Goal: Information Seeking & Learning: Learn about a topic

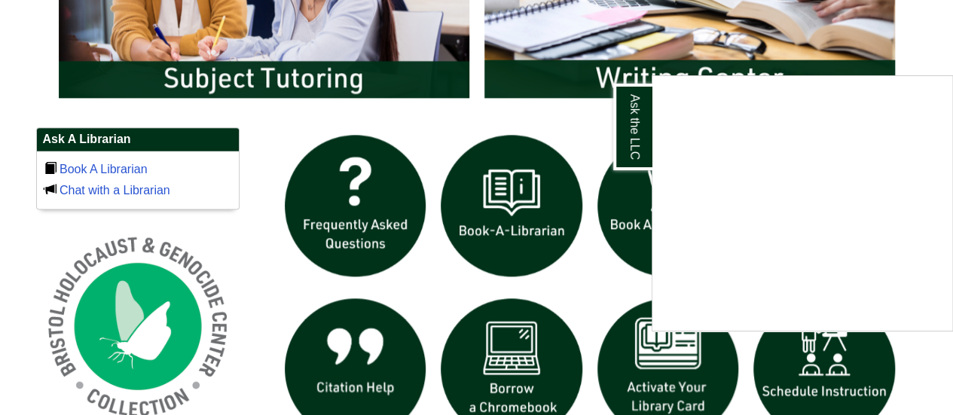
scroll to position [929, 0]
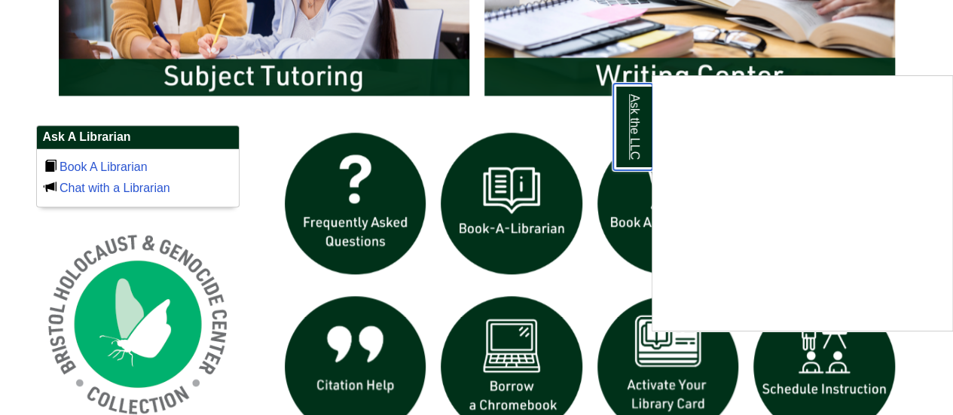
click at [636, 135] on link "Ask the LLC" at bounding box center [632, 127] width 39 height 87
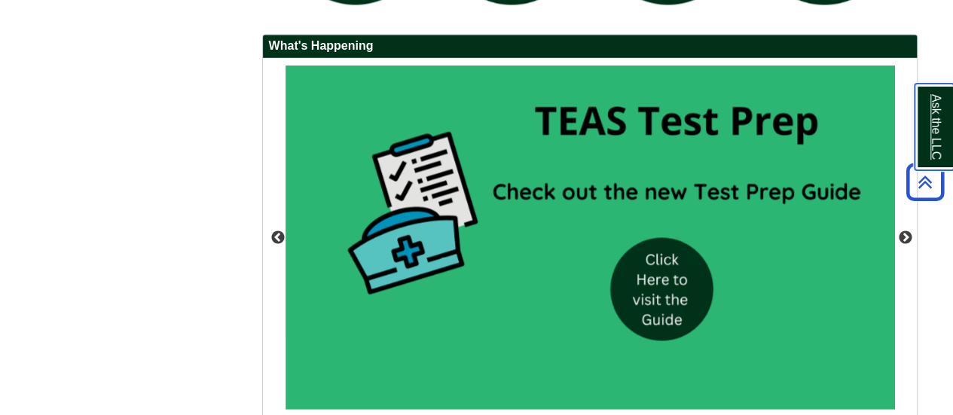
scroll to position [1371, 0]
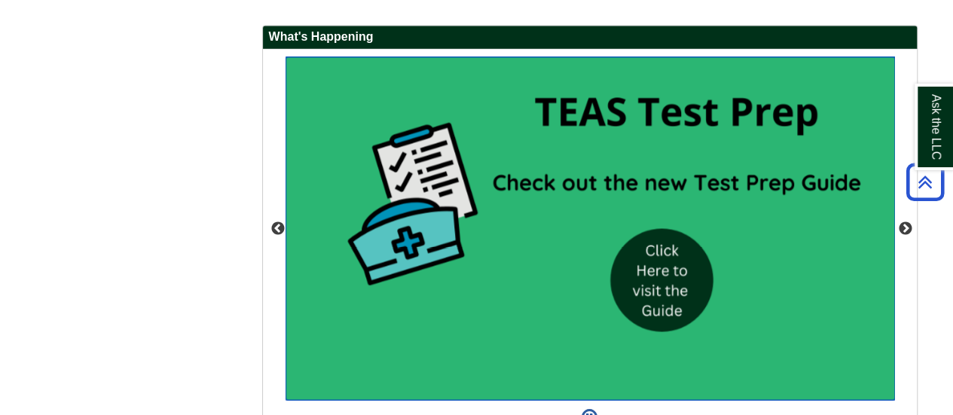
click at [674, 287] on img "slideshow" at bounding box center [589, 227] width 609 height 343
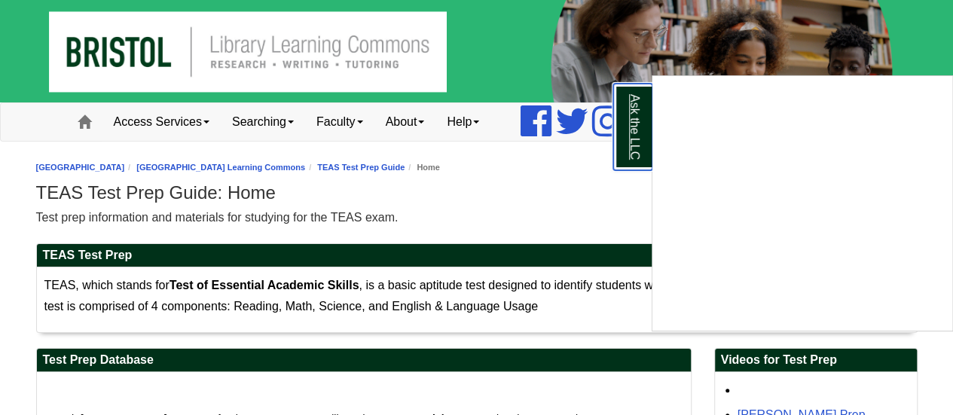
click at [630, 124] on link "Ask the LLC" at bounding box center [632, 127] width 39 height 87
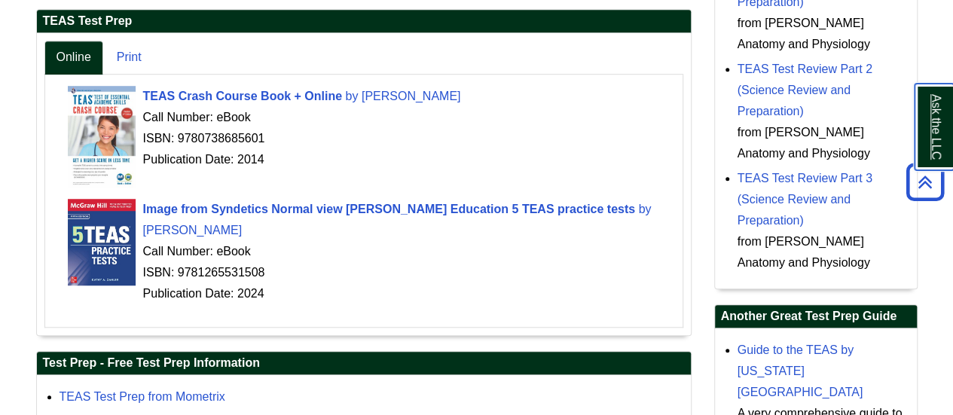
scroll to position [648, 0]
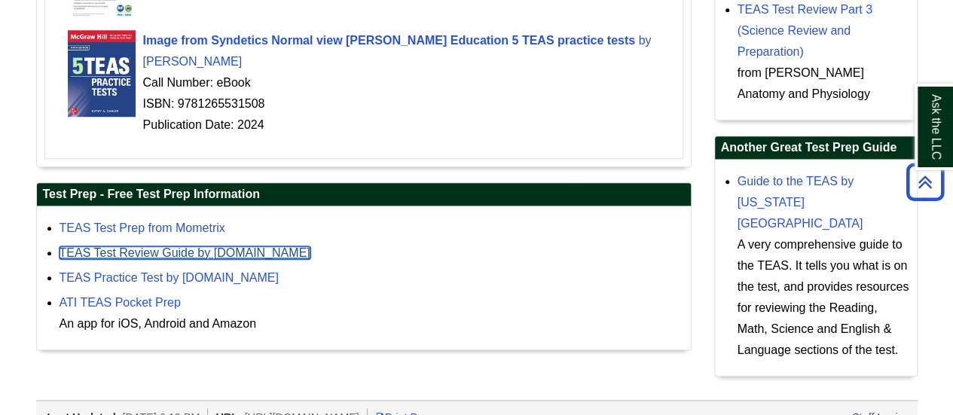
click at [301, 250] on link "TEAS Test Review Guide by RegisteredNursing.org" at bounding box center [185, 252] width 251 height 13
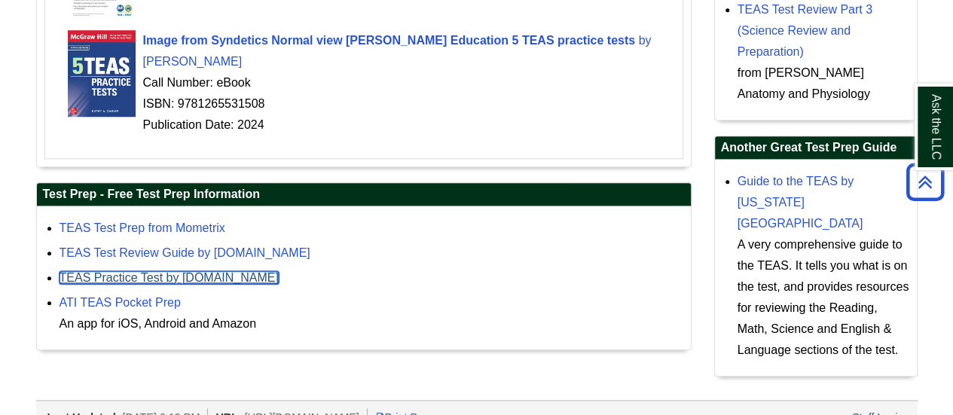
click at [225, 277] on link "TEAS Practice Test by TEASPracticeTest.com" at bounding box center [169, 277] width 219 height 13
